Goal: Find specific page/section: Find specific page/section

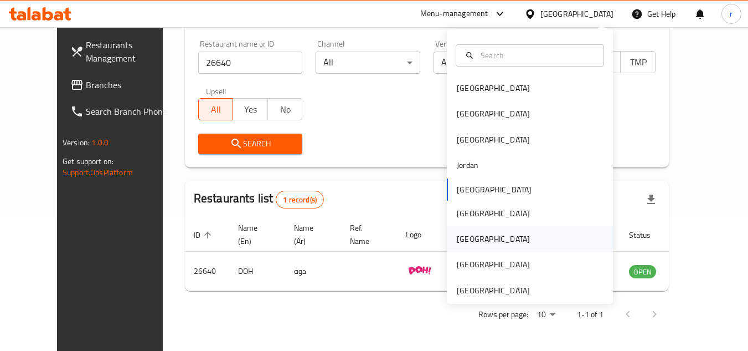
click at [471, 239] on div "[GEOGRAPHIC_DATA]" at bounding box center [493, 238] width 91 height 25
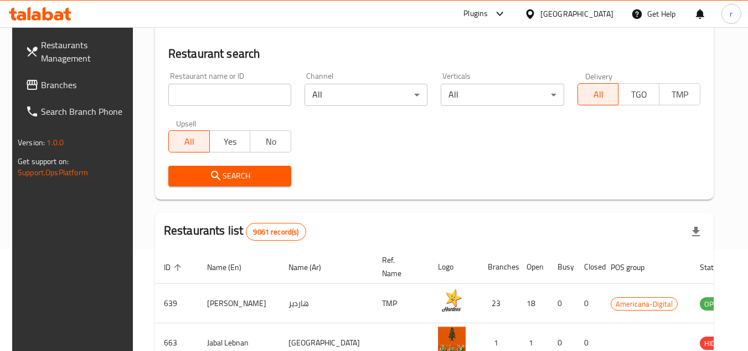
scroll to position [134, 0]
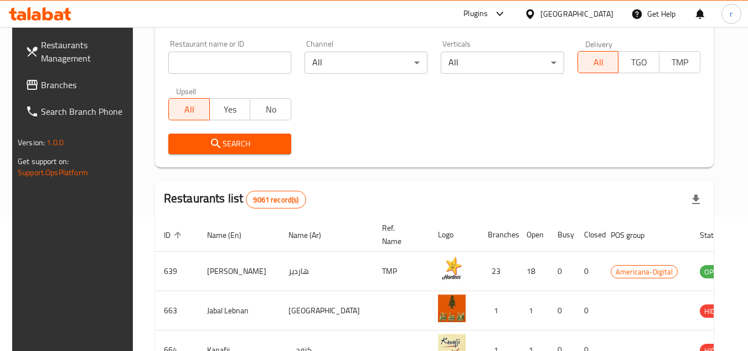
click at [49, 85] on span "Branches" at bounding box center [85, 84] width 88 height 13
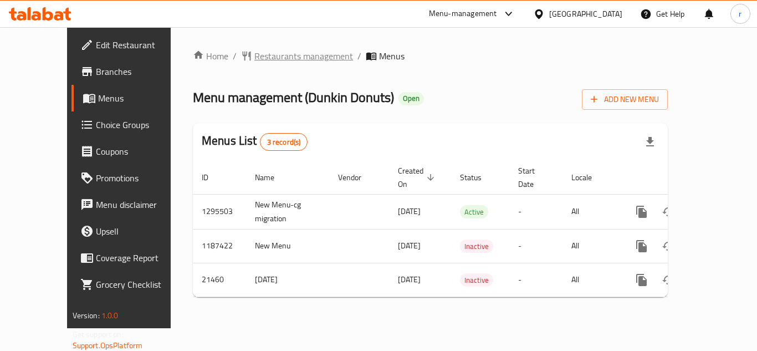
click at [254, 52] on span "Restaurants management" at bounding box center [303, 55] width 99 height 13
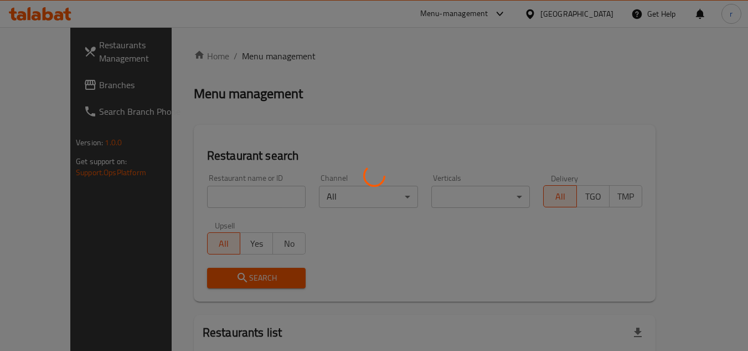
click at [227, 177] on div at bounding box center [374, 175] width 748 height 351
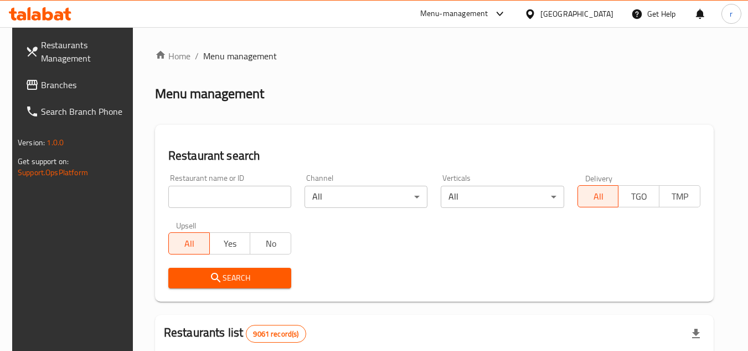
click at [229, 183] on div "Restaurant name or ID Restaurant name or ID" at bounding box center [229, 191] width 123 height 34
click at [229, 184] on div "Restaurant name or ID Restaurant name or ID" at bounding box center [229, 191] width 123 height 34
click at [230, 190] on input "search" at bounding box center [229, 197] width 123 height 22
click at [182, 195] on input "search" at bounding box center [229, 197] width 123 height 22
paste input "10824"
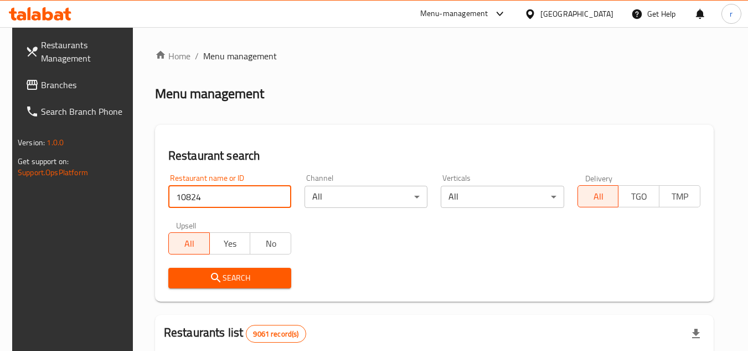
type input "10824"
click at [194, 280] on span "Search" at bounding box center [229, 278] width 105 height 14
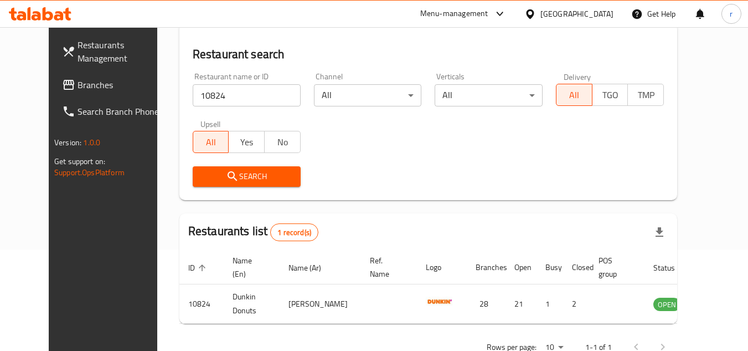
scroll to position [134, 0]
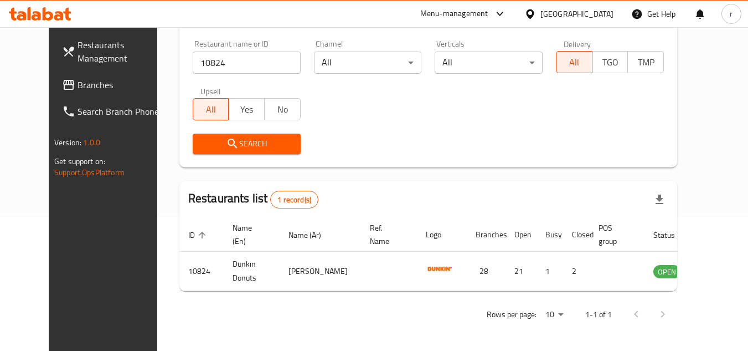
click at [69, 92] on link "Branches" at bounding box center [113, 84] width 121 height 27
drag, startPoint x: 69, startPoint y: 92, endPoint x: 8, endPoint y: 105, distance: 62.4
click at [69, 92] on link "Branches" at bounding box center [113, 84] width 121 height 27
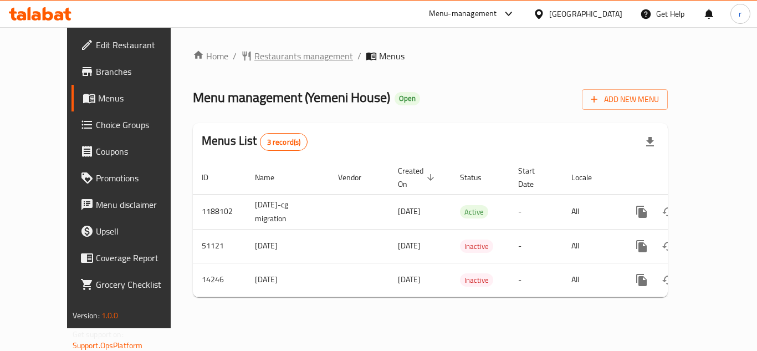
click at [254, 61] on span "Restaurants management" at bounding box center [303, 55] width 99 height 13
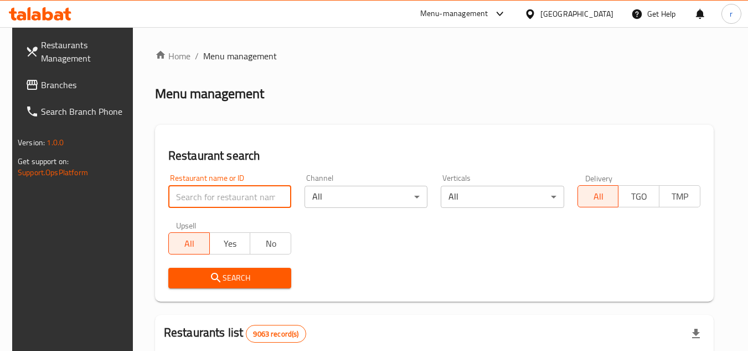
click at [213, 186] on input "search" at bounding box center [229, 197] width 123 height 22
paste input "8658"
type input "8658"
click at [213, 271] on span "Search" at bounding box center [229, 278] width 105 height 14
click at [212, 270] on div at bounding box center [374, 175] width 748 height 351
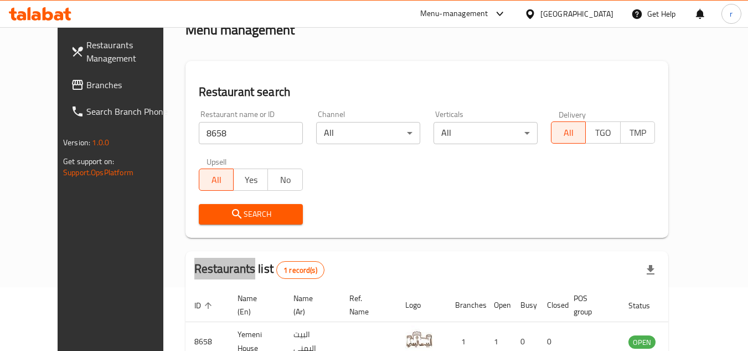
scroll to position [134, 0]
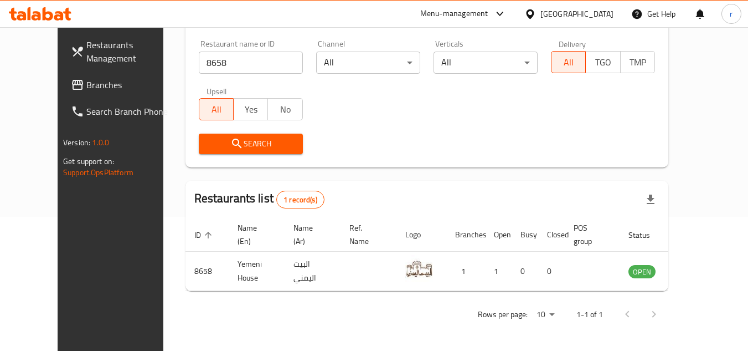
click at [606, 14] on div "Qatar" at bounding box center [577, 14] width 73 height 12
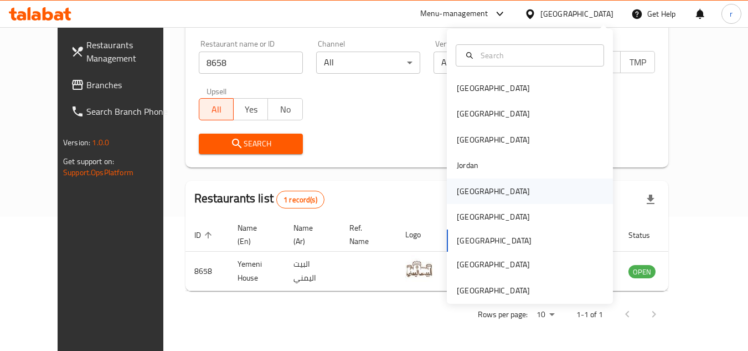
click at [480, 186] on div "[GEOGRAPHIC_DATA]" at bounding box center [493, 190] width 91 height 25
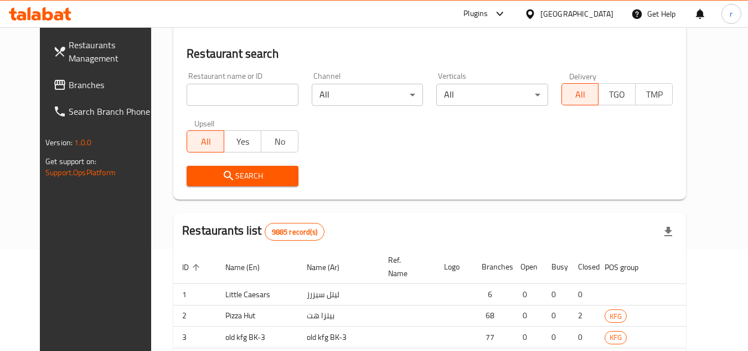
scroll to position [134, 0]
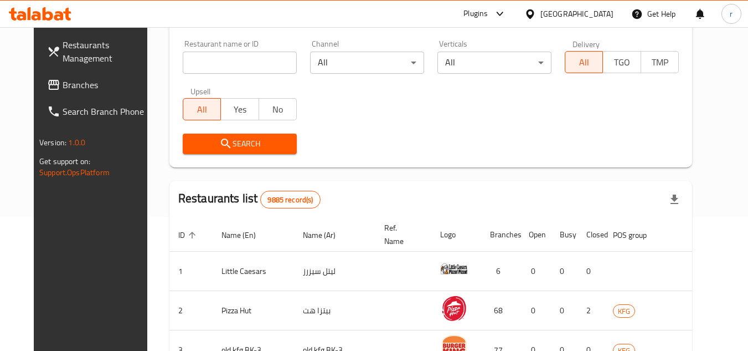
click at [57, 96] on link "Branches" at bounding box center [98, 84] width 121 height 27
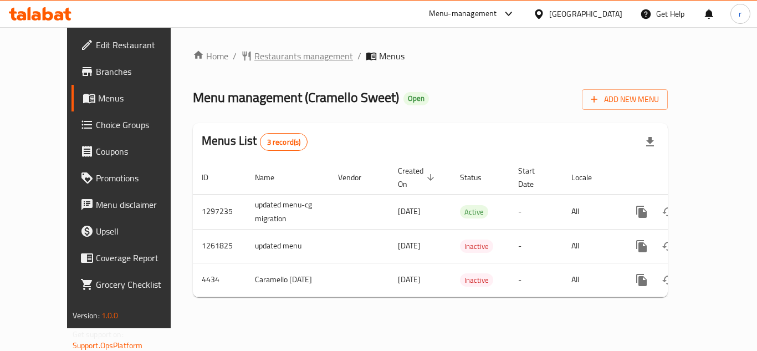
click at [254, 51] on span "Restaurants management" at bounding box center [303, 55] width 99 height 13
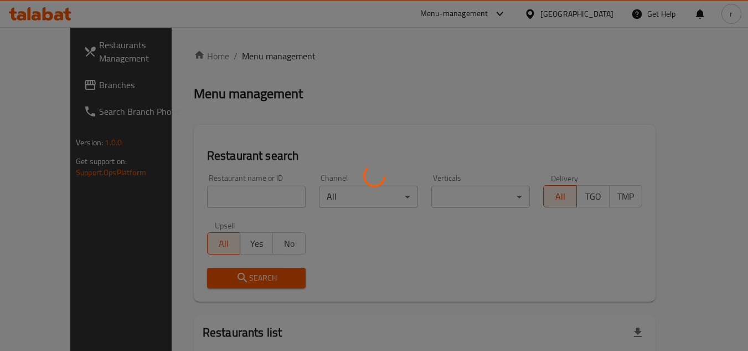
click at [220, 194] on div at bounding box center [374, 175] width 748 height 351
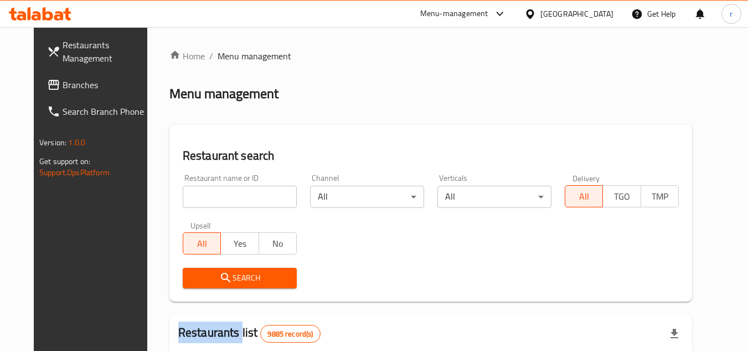
click at [220, 194] on div at bounding box center [374, 175] width 748 height 351
click at [220, 194] on input "search" at bounding box center [240, 197] width 114 height 22
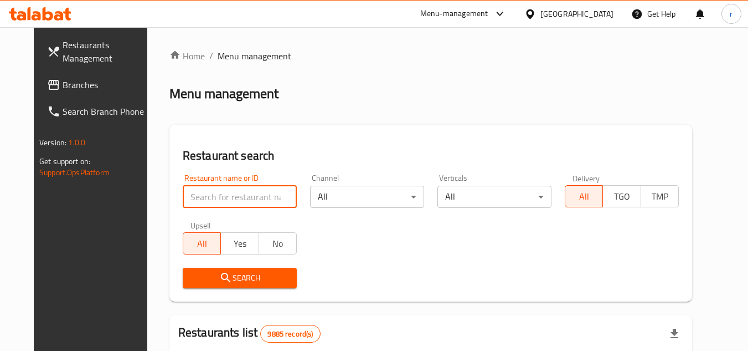
click at [219, 194] on input "search" at bounding box center [240, 197] width 114 height 22
paste input "2816"
type input "2816"
click at [192, 276] on span "Search" at bounding box center [240, 278] width 96 height 14
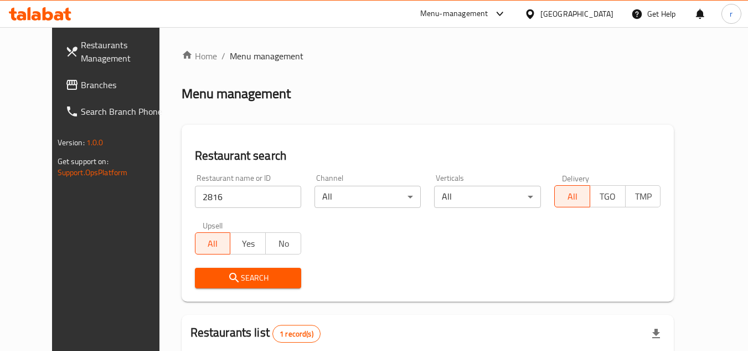
scroll to position [134, 0]
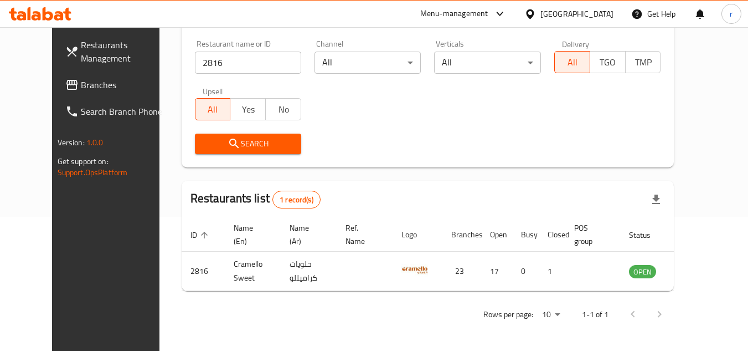
click at [541, 15] on div at bounding box center [532, 14] width 16 height 12
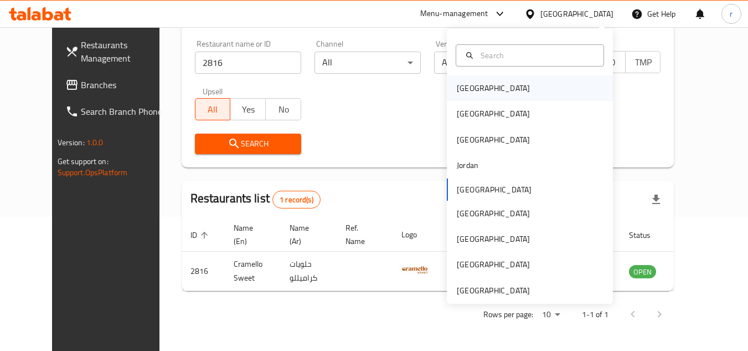
click at [500, 90] on div "Bahrain" at bounding box center [530, 87] width 166 height 25
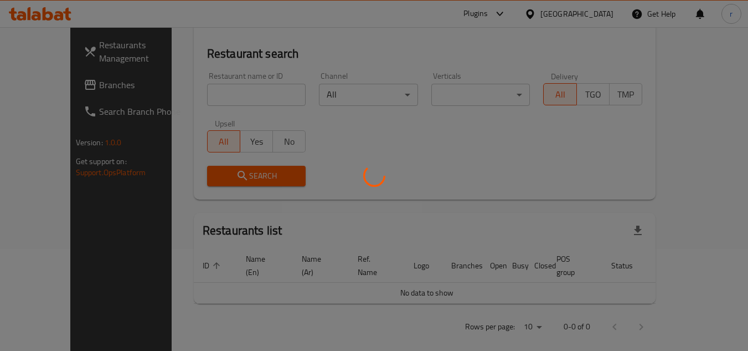
scroll to position [134, 0]
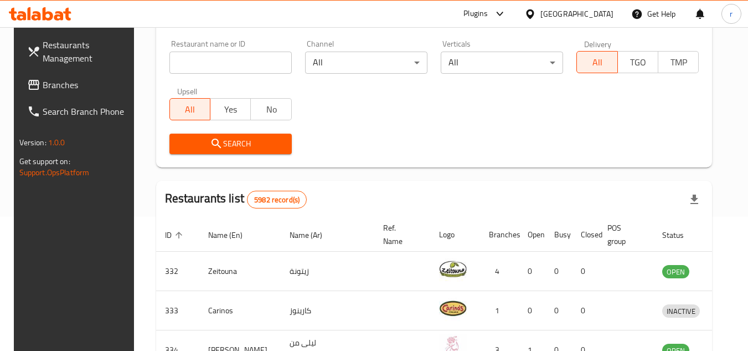
click at [45, 80] on span "Branches" at bounding box center [87, 84] width 88 height 13
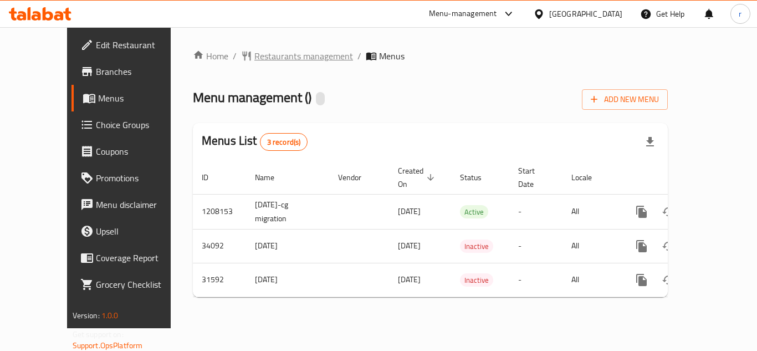
click at [254, 58] on span "Restaurants management" at bounding box center [303, 55] width 99 height 13
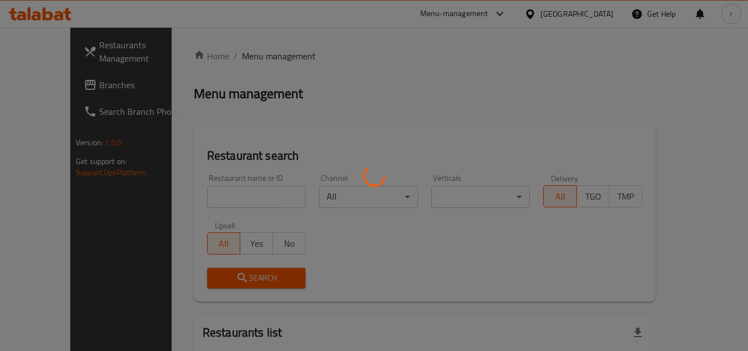
click at [241, 189] on div at bounding box center [374, 175] width 748 height 351
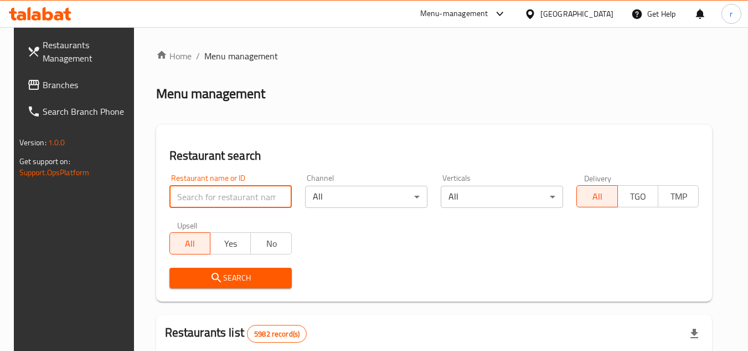
click at [197, 188] on input "search" at bounding box center [230, 197] width 122 height 22
drag, startPoint x: 180, startPoint y: 197, endPoint x: 200, endPoint y: 219, distance: 29.8
click at [180, 197] on input "search" at bounding box center [230, 197] width 122 height 22
paste input "15727"
type input "15727"
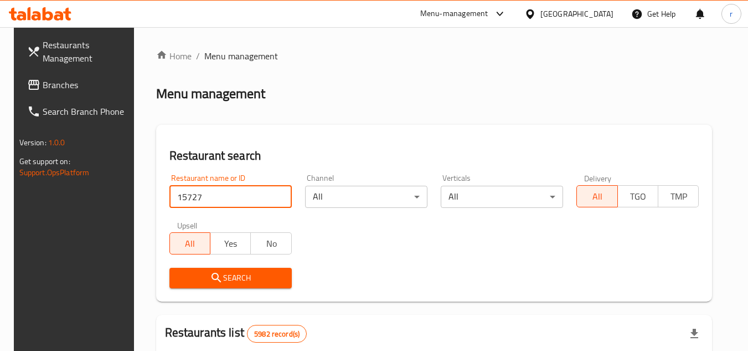
click at [192, 269] on button "Search" at bounding box center [230, 277] width 122 height 20
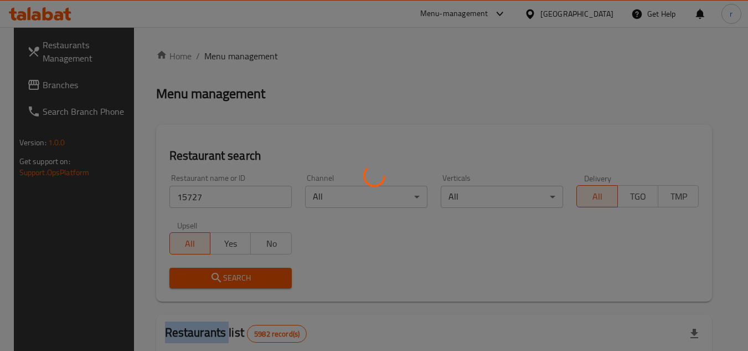
click at [192, 269] on div at bounding box center [374, 175] width 748 height 351
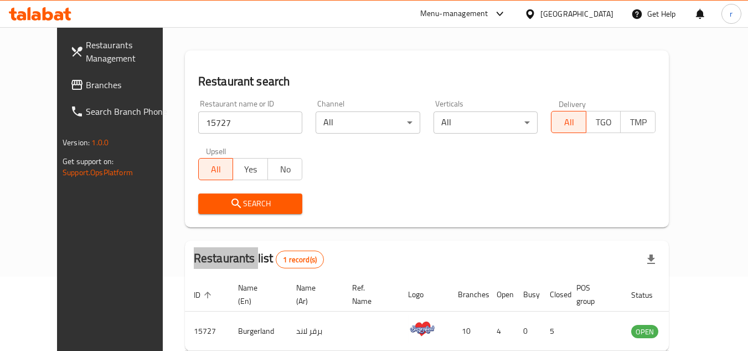
scroll to position [134, 0]
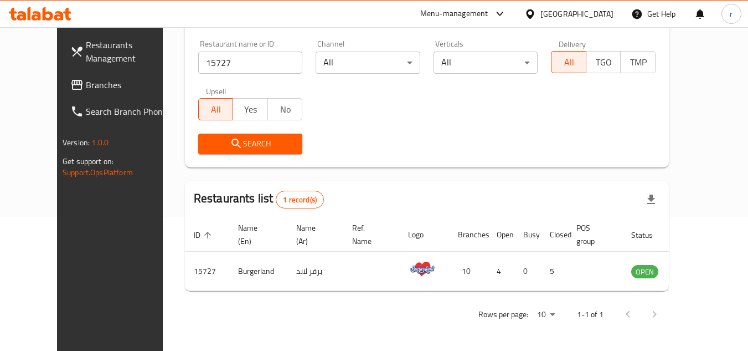
click at [586, 7] on div "Bahrain" at bounding box center [569, 14] width 107 height 27
click at [602, 9] on div "Bahrain" at bounding box center [577, 14] width 73 height 12
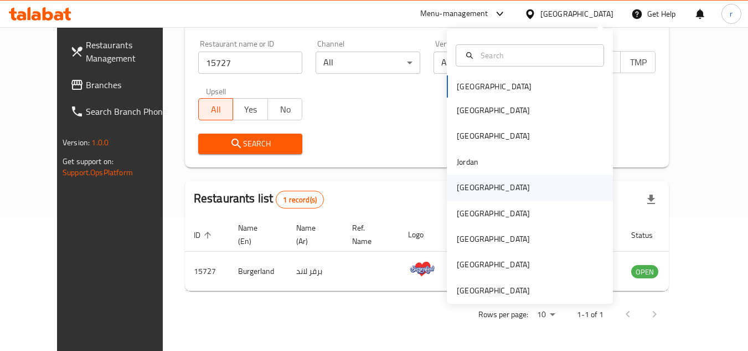
click at [459, 188] on div "[GEOGRAPHIC_DATA]" at bounding box center [493, 187] width 73 height 12
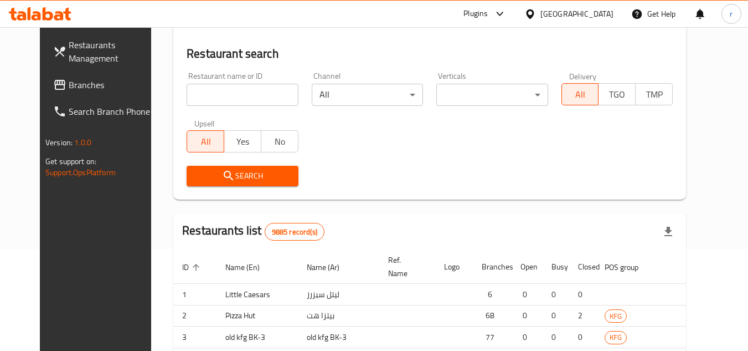
scroll to position [134, 0]
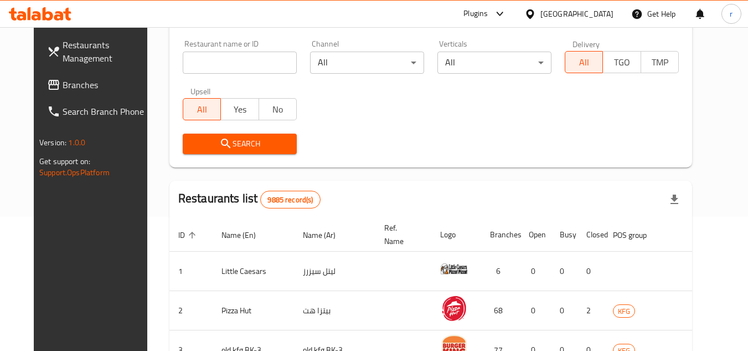
click at [63, 91] on span "Branches" at bounding box center [107, 84] width 88 height 13
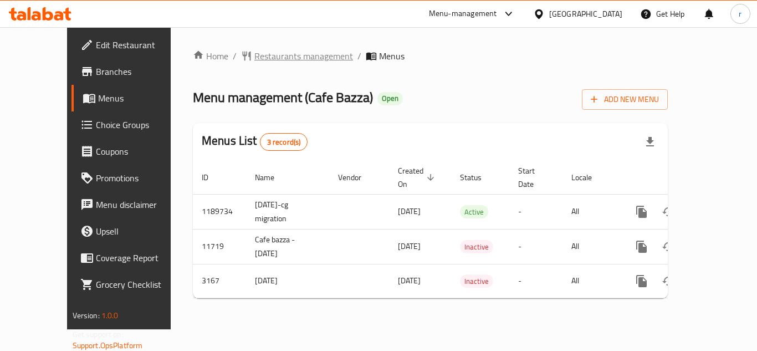
click at [285, 60] on span "Restaurants management" at bounding box center [303, 55] width 99 height 13
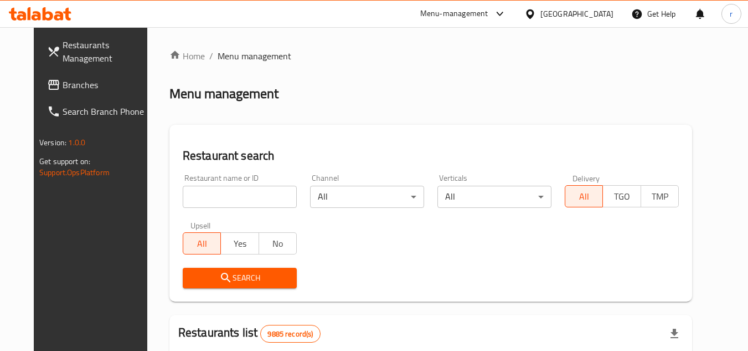
click at [213, 197] on input "search" at bounding box center [240, 197] width 114 height 22
paste input "2099"
type input "2099"
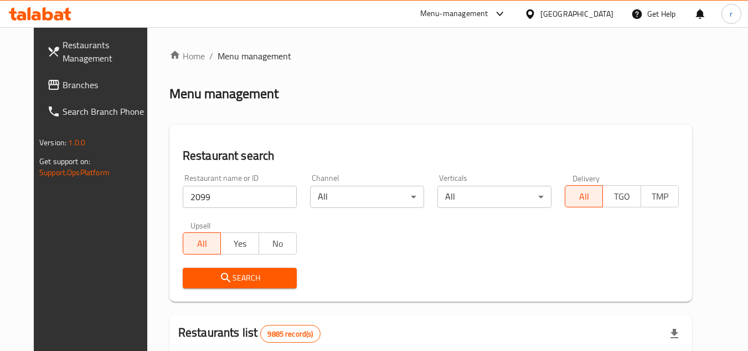
click at [192, 284] on span "Search" at bounding box center [240, 278] width 96 height 14
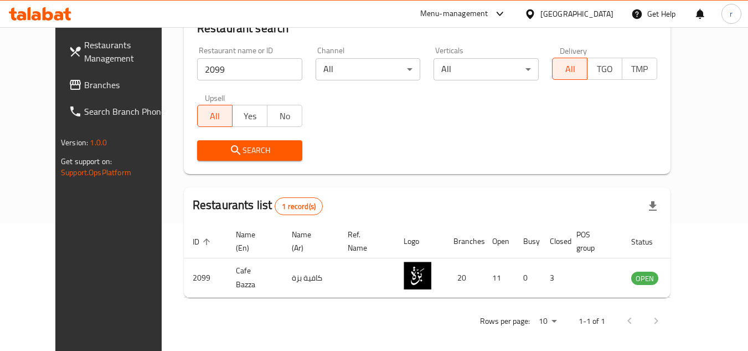
scroll to position [134, 0]
